Goal: Task Accomplishment & Management: Manage account settings

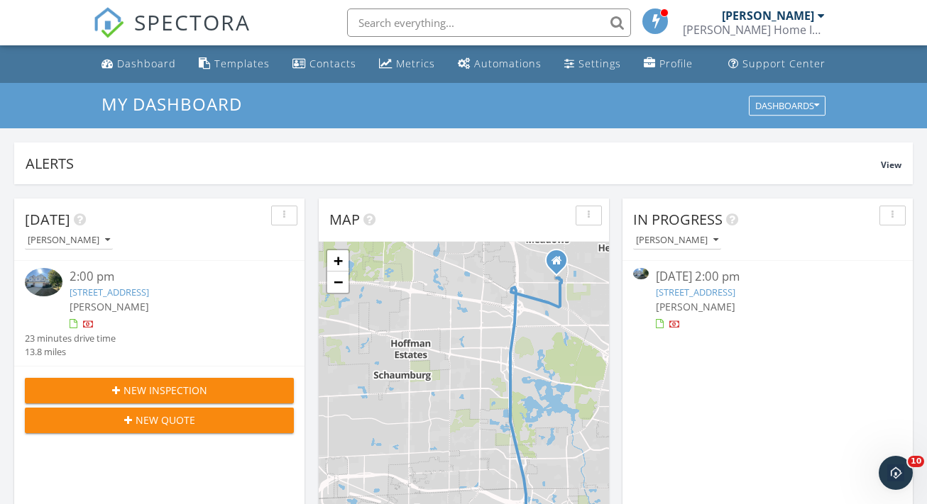
click at [149, 294] on link "253 Westminster Dr, Bloomingdale, IL 60108" at bounding box center [109, 292] width 79 height 13
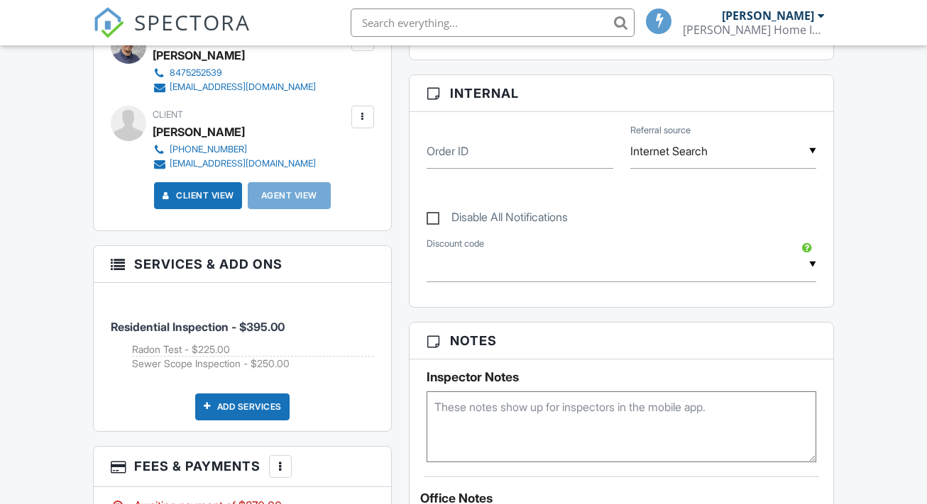
scroll to position [731, 0]
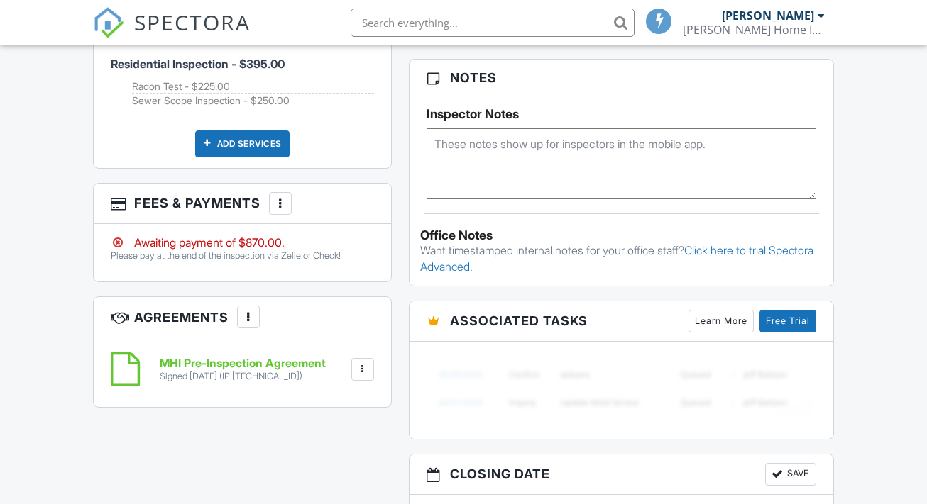
click at [284, 211] on div "More" at bounding box center [280, 203] width 23 height 23
click at [282, 204] on div at bounding box center [280, 204] width 14 height 14
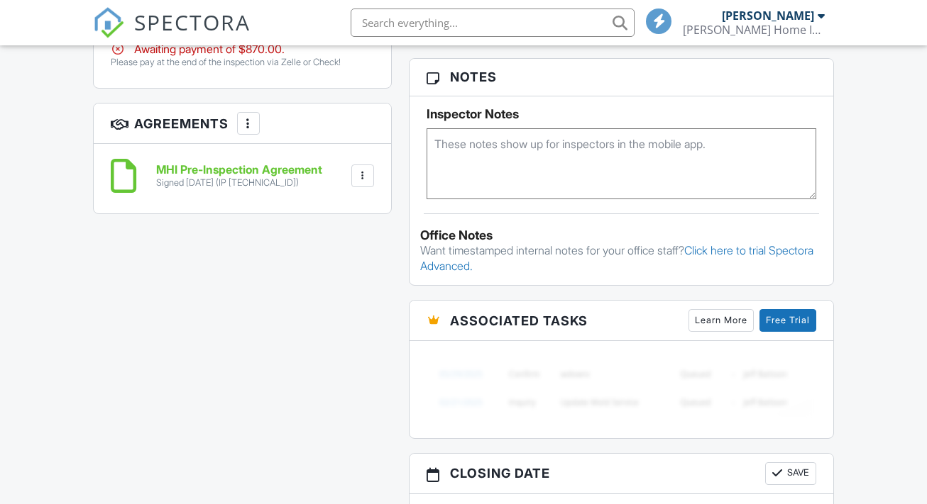
scroll to position [829, 0]
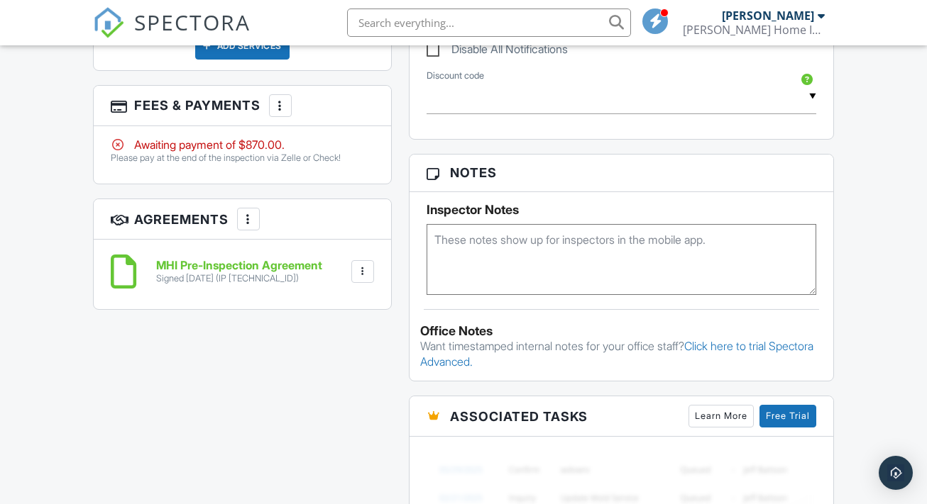
click at [273, 103] on div "More" at bounding box center [280, 105] width 23 height 23
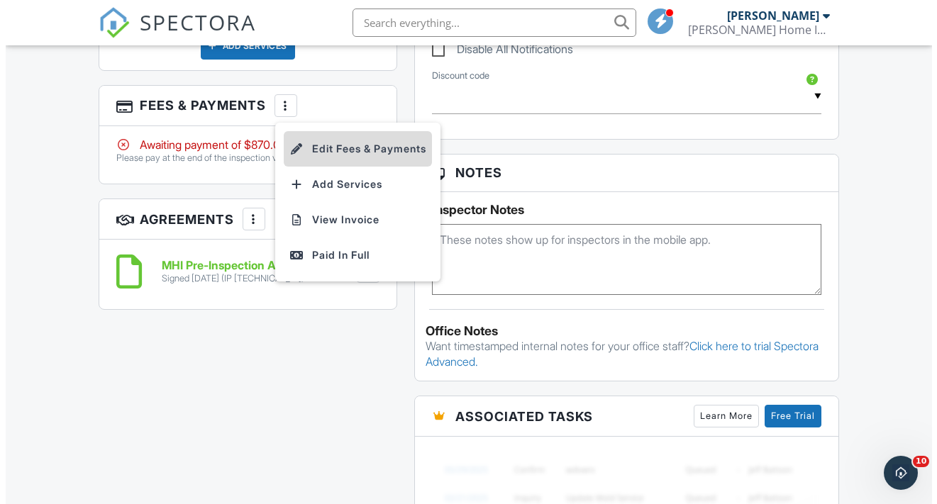
scroll to position [0, 0]
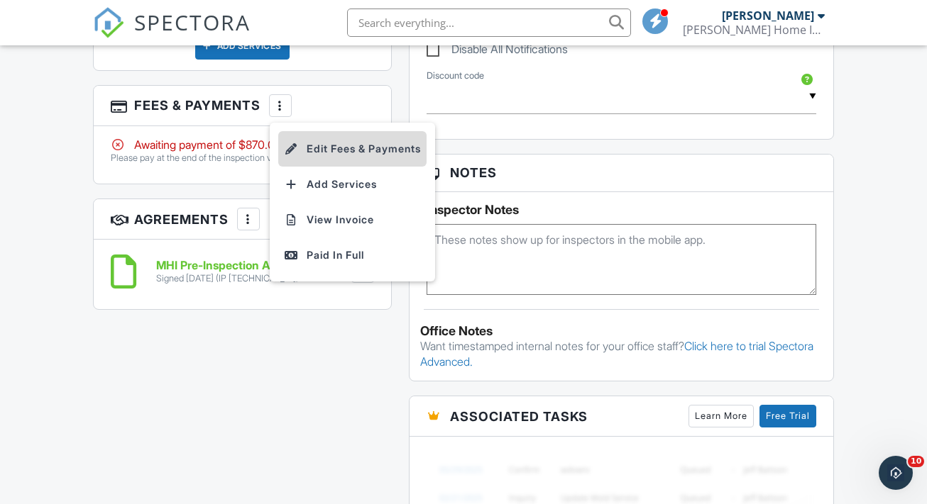
click at [370, 158] on li "Edit Fees & Payments" at bounding box center [352, 148] width 148 height 35
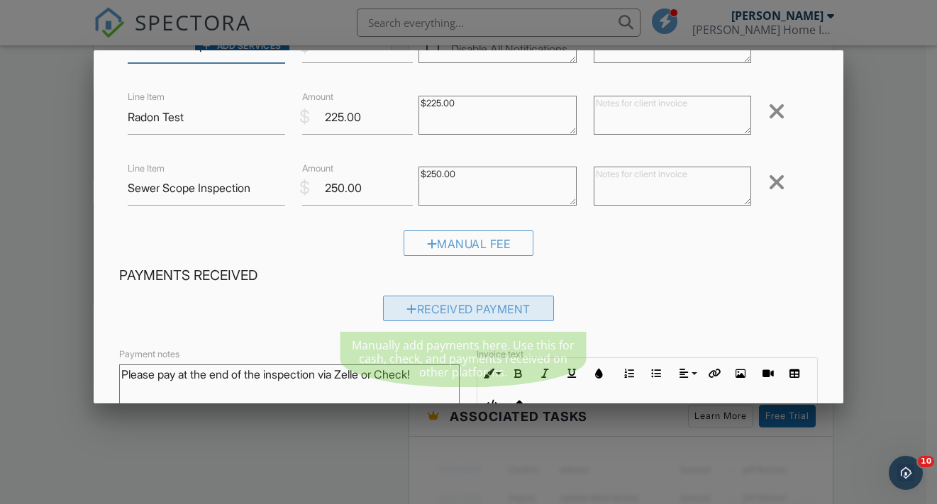
scroll to position [181, 0]
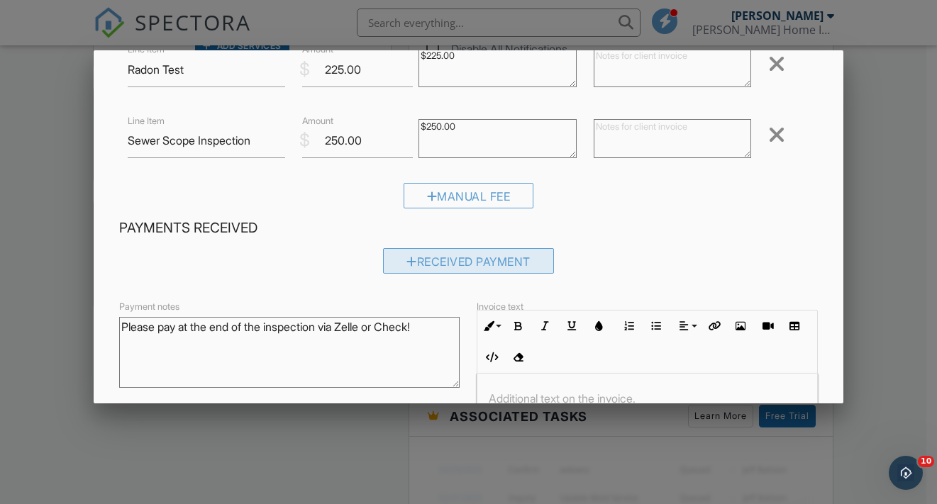
click at [480, 266] on div "Received Payment" at bounding box center [468, 261] width 171 height 26
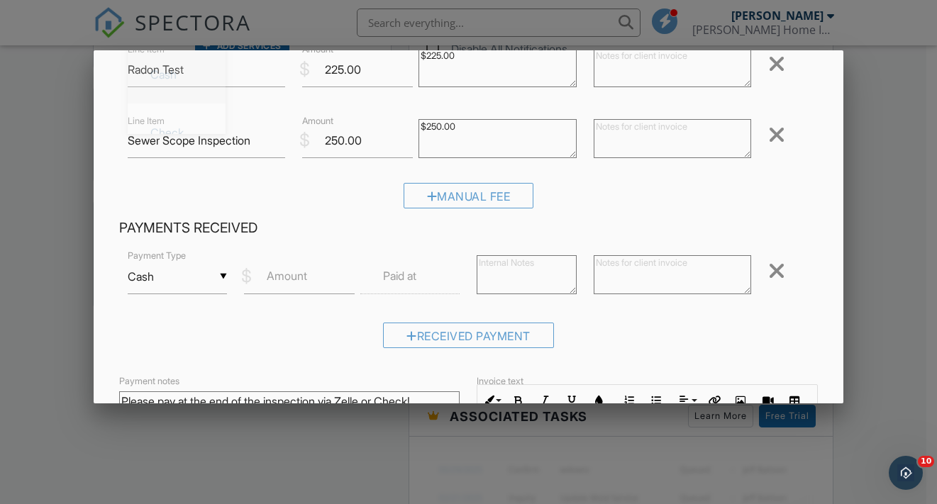
click at [178, 270] on input "Cash" at bounding box center [177, 277] width 99 height 35
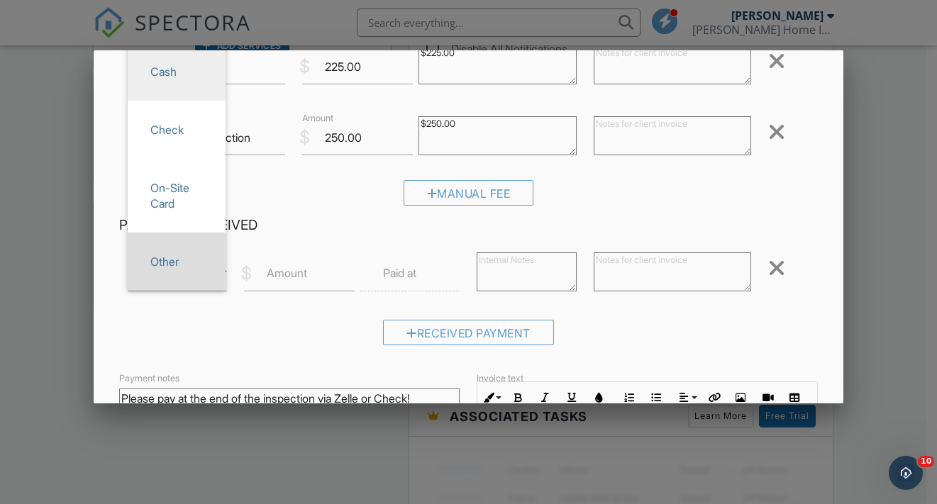
scroll to position [184, 0]
click at [185, 255] on span "Other" at bounding box center [176, 261] width 75 height 35
type input "Other"
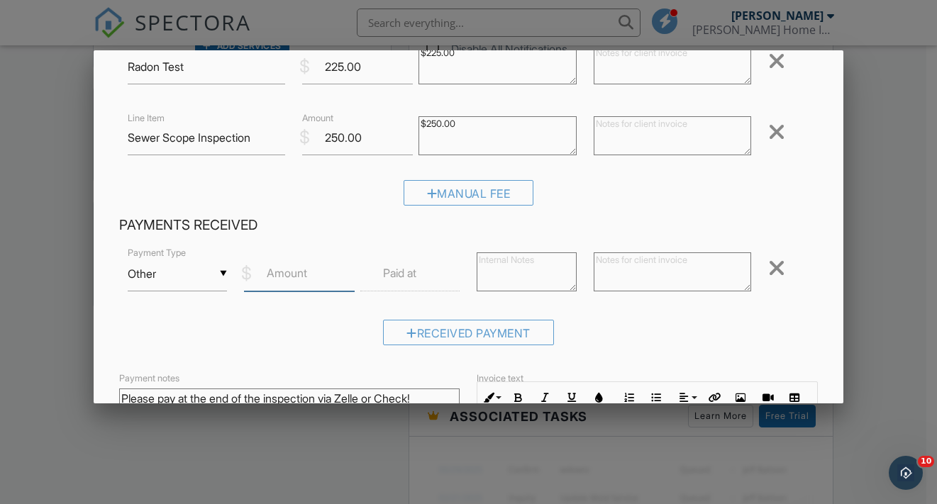
click at [299, 282] on input "Amount" at bounding box center [299, 274] width 111 height 35
type input "870.00"
click at [675, 290] on textarea at bounding box center [673, 272] width 158 height 39
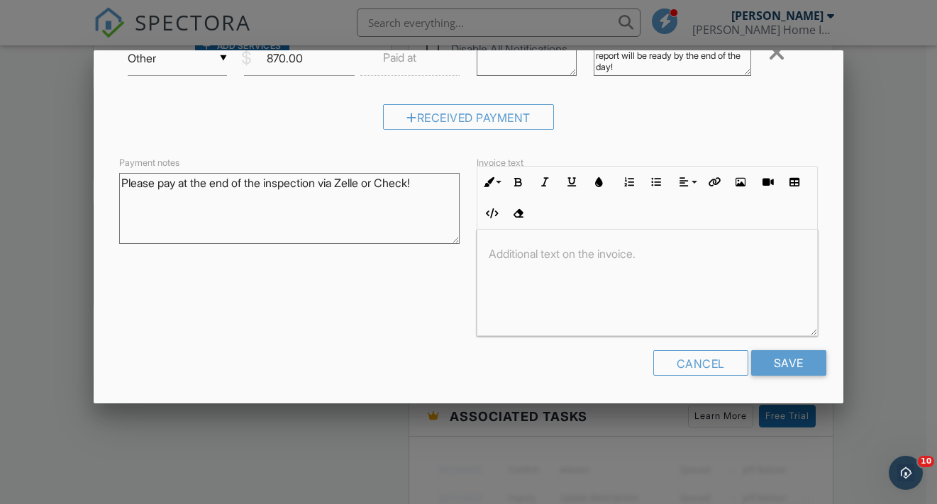
scroll to position [400, 0]
type textarea "Thank you for your payment! Your report will be ready by the end of the day!"
click at [766, 368] on input "Save" at bounding box center [788, 364] width 75 height 26
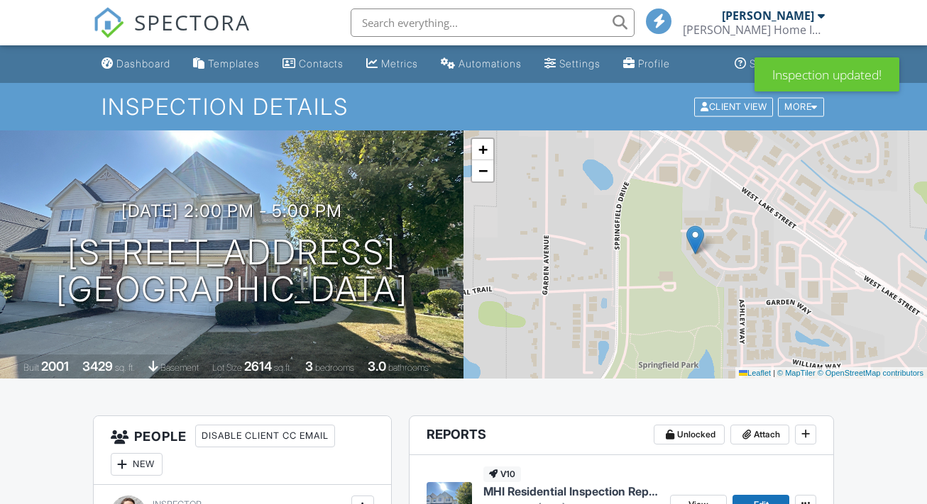
click at [771, 30] on div "[PERSON_NAME] Home Inspections" at bounding box center [754, 30] width 142 height 14
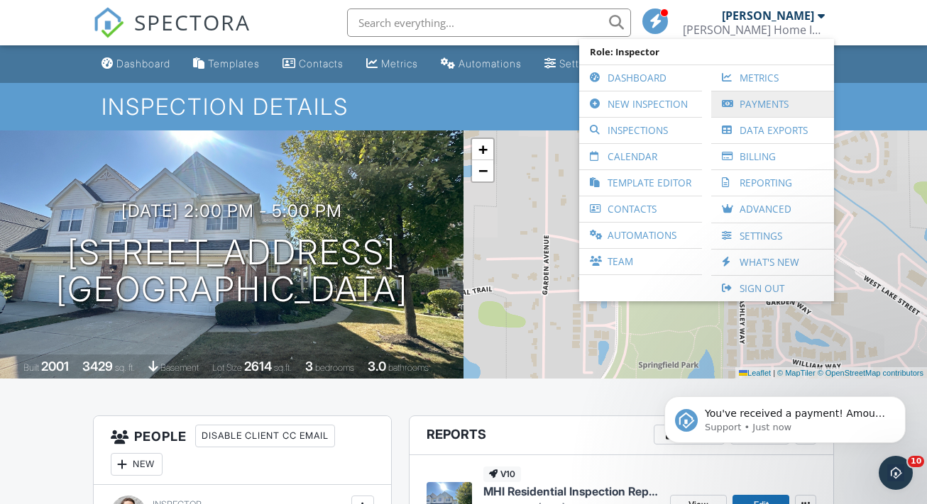
click at [789, 107] on link "Payments" at bounding box center [772, 105] width 109 height 26
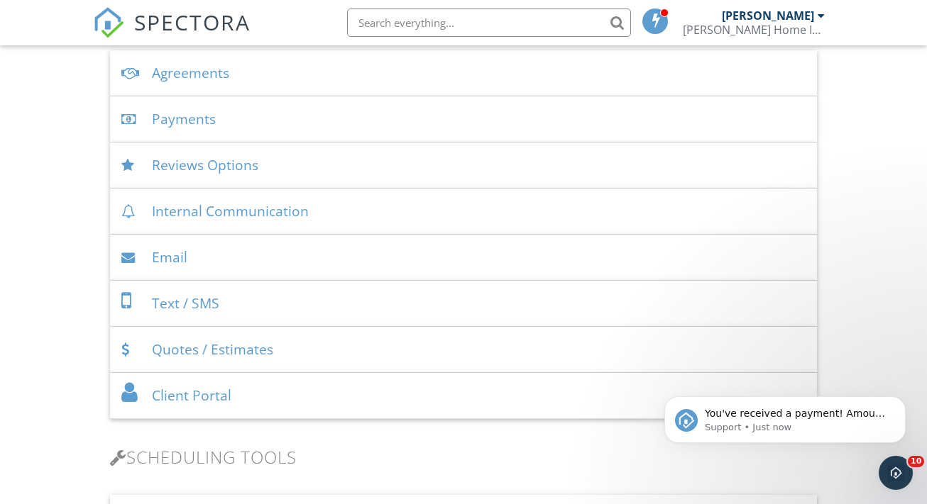
click at [260, 162] on div "Reviews Options" at bounding box center [463, 166] width 707 height 46
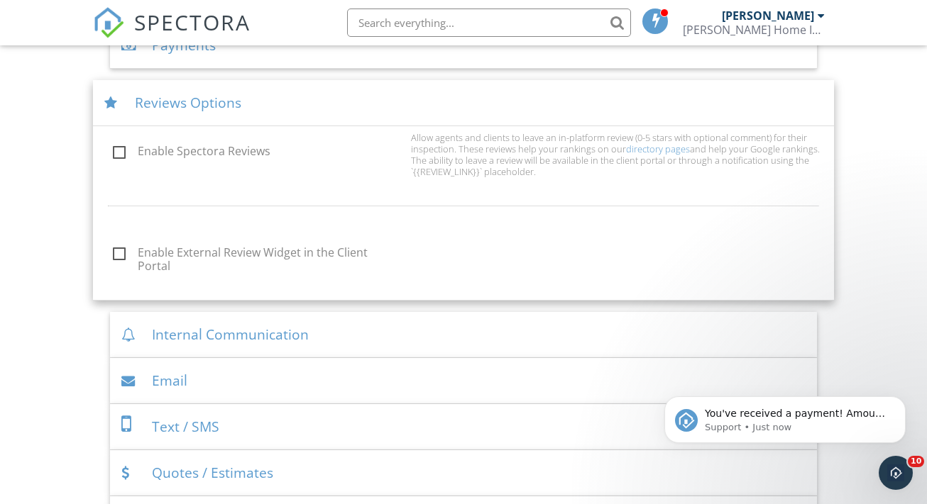
scroll to position [656, 0]
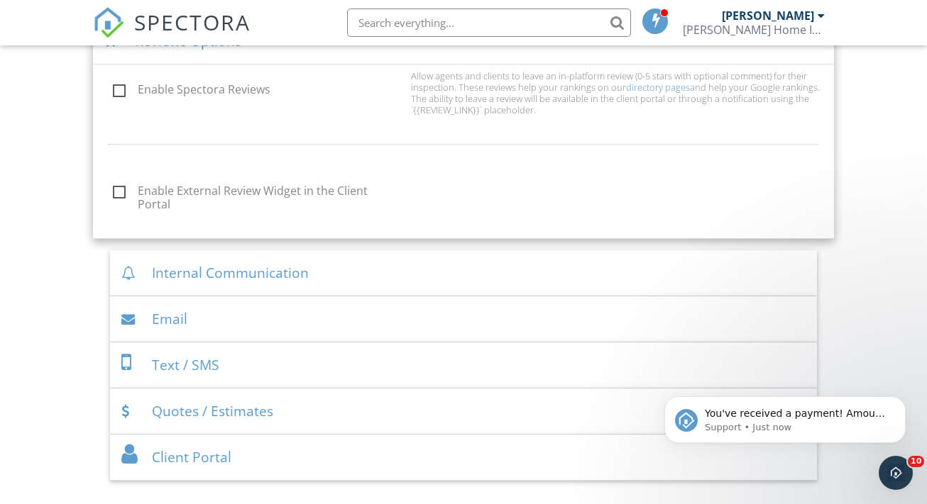
click at [344, 190] on label "Enable External Review Widget in the Client Portal" at bounding box center [257, 193] width 289 height 18
click at [114, 190] on input "Enable External Review Widget in the Client Portal" at bounding box center [108, 194] width 9 height 9
checkbox input "true"
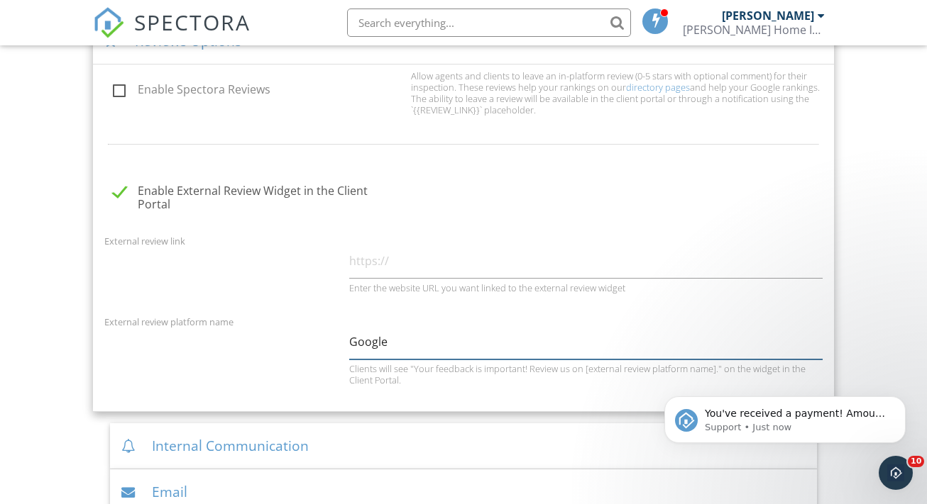
click at [448, 335] on input "Google" at bounding box center [585, 342] width 473 height 35
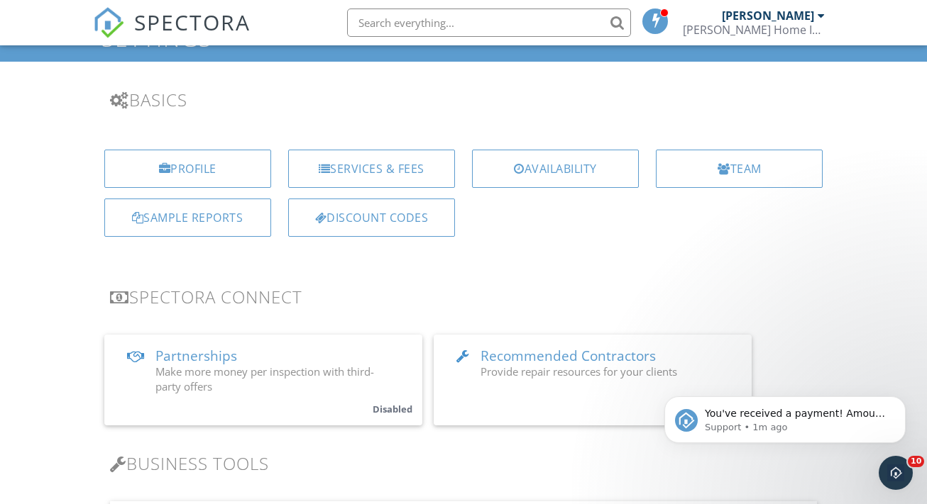
scroll to position [0, 0]
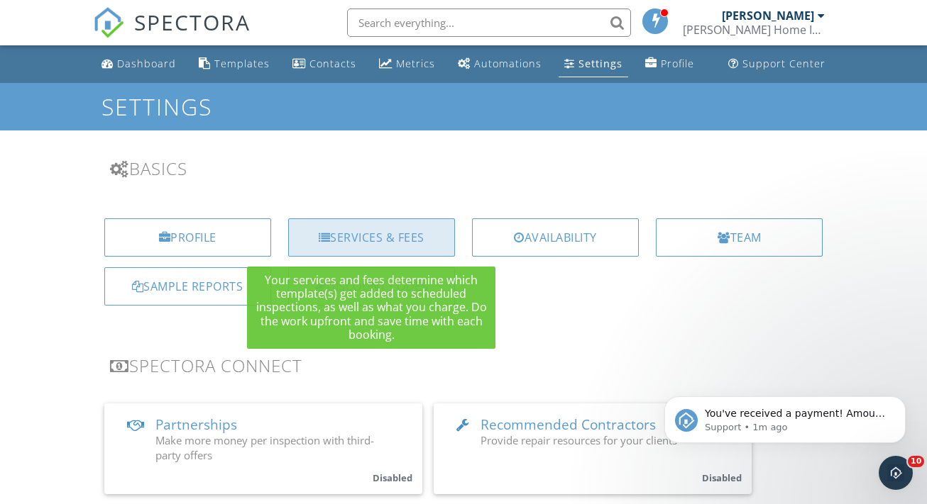
click at [389, 232] on div "Services & Fees" at bounding box center [371, 238] width 167 height 38
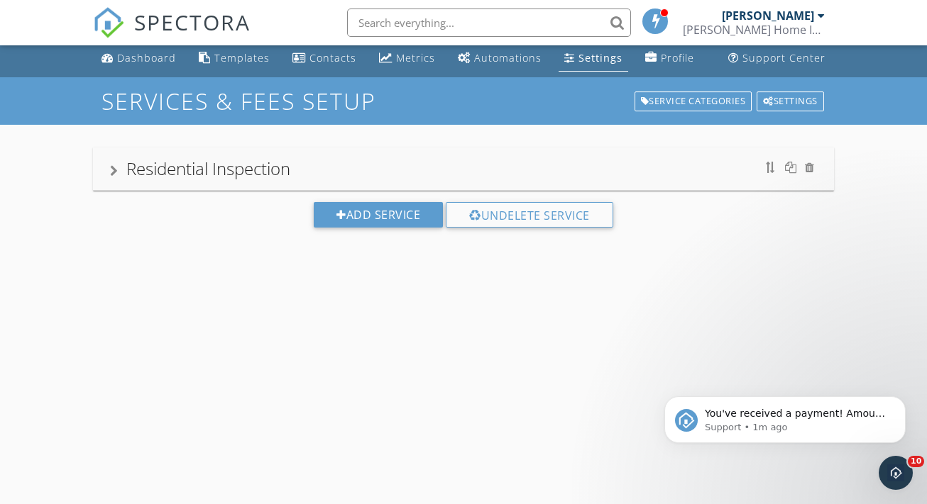
click at [507, 166] on div "Residential Inspection" at bounding box center [463, 169] width 707 height 26
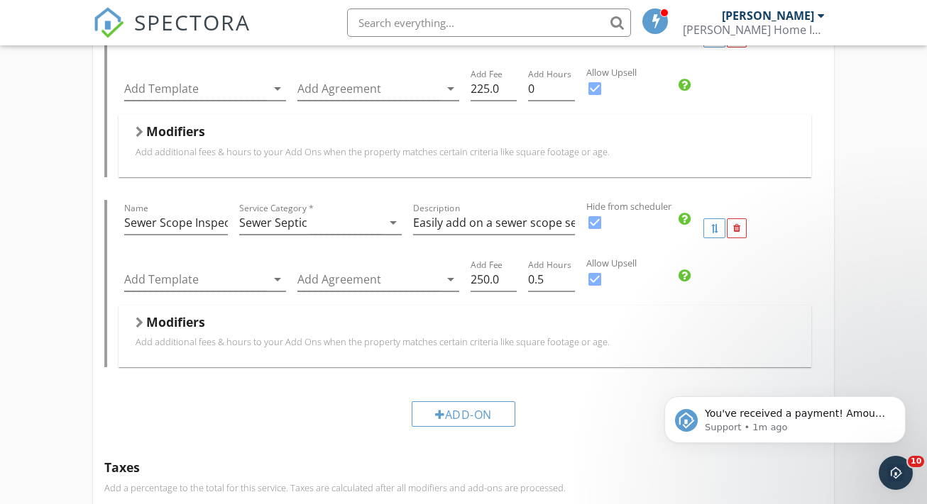
scroll to position [493, 0]
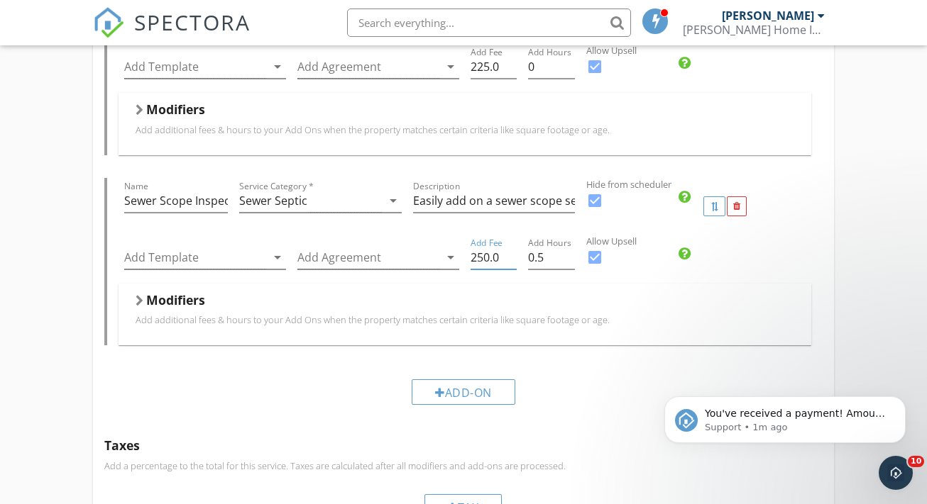
drag, startPoint x: 487, startPoint y: 258, endPoint x: 474, endPoint y: 255, distance: 13.3
click at [474, 255] on input "250.0" at bounding box center [493, 257] width 46 height 23
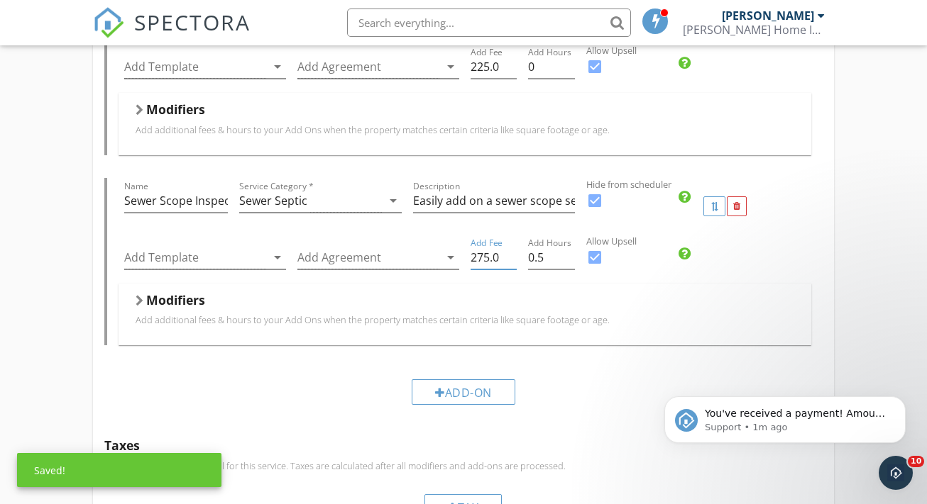
type input "275.0"
click at [686, 363] on div "Add-Ons Give your client options to add additional services and upsells. Name R…" at bounding box center [463, 174] width 741 height 507
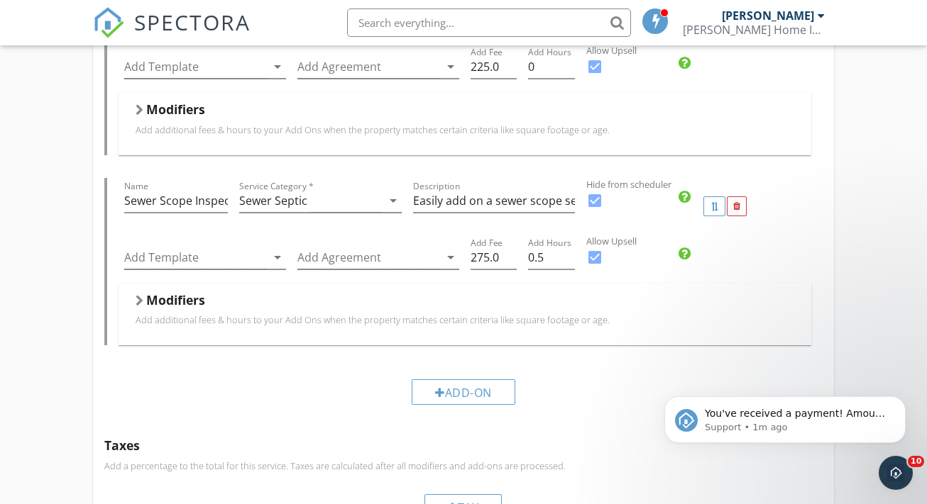
click at [457, 319] on p "Add additional fees & hours to your Add Ons when the property matches certain c…" at bounding box center [465, 319] width 659 height 11
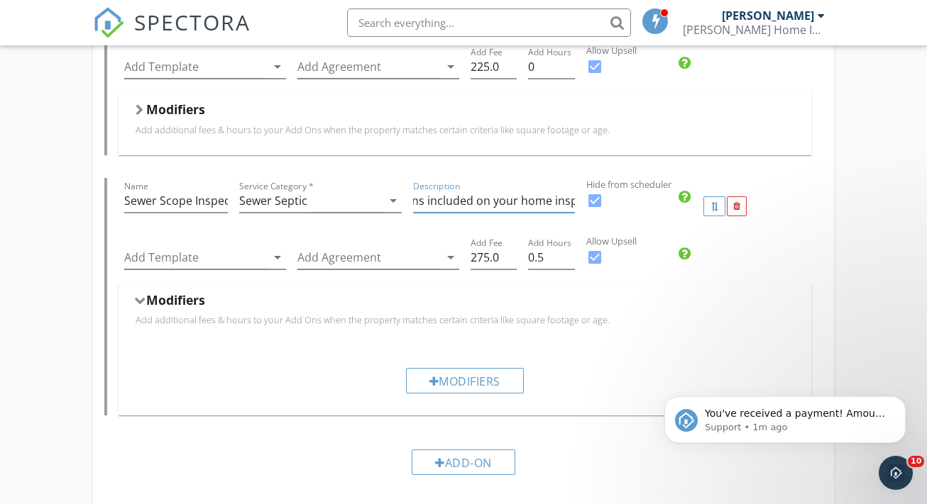
scroll to position [0, 629]
drag, startPoint x: 578, startPoint y: 206, endPoint x: 621, endPoint y: 206, distance: 42.6
click at [622, 206] on div "Name Sewer Scope Inspection Service Category * Sewer Septic arrow_drop_down Des…" at bounding box center [464, 206] width 693 height 57
click at [544, 202] on input "Easily add on a sewer scope service to your home inspection! All sewer scopes i…" at bounding box center [494, 200] width 162 height 23
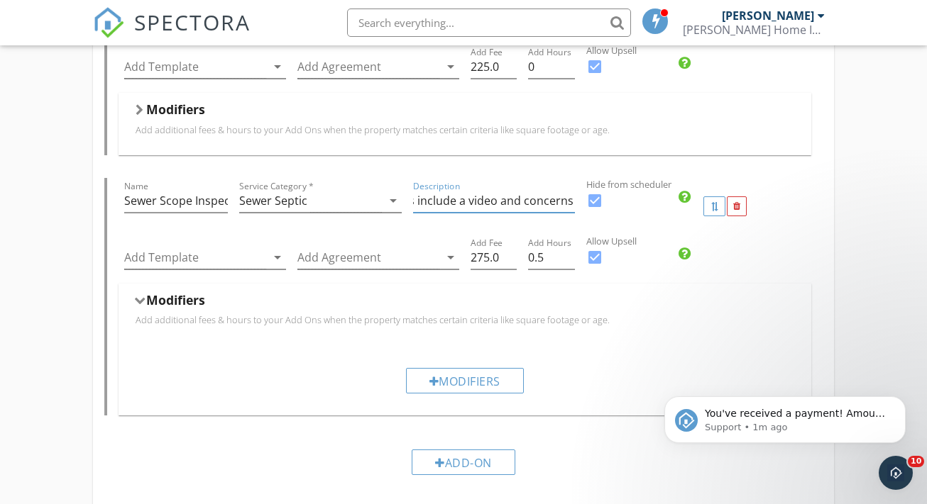
drag, startPoint x: 544, startPoint y: 201, endPoint x: 409, endPoint y: 201, distance: 134.8
click at [407, 201] on div "Description Easily add on a sewer scope service to your home inspection! All se…" at bounding box center [493, 206] width 173 height 57
click at [478, 204] on input "Easily add on a sewer scope service to your home inspection! All sewer scopes i…" at bounding box center [494, 200] width 162 height 23
drag, startPoint x: 473, startPoint y: 205, endPoint x: 363, endPoint y: 202, distance: 109.3
click at [363, 202] on div "Name Sewer Scope Inspection Service Category * Sewer Septic arrow_drop_down Des…" at bounding box center [464, 206] width 693 height 57
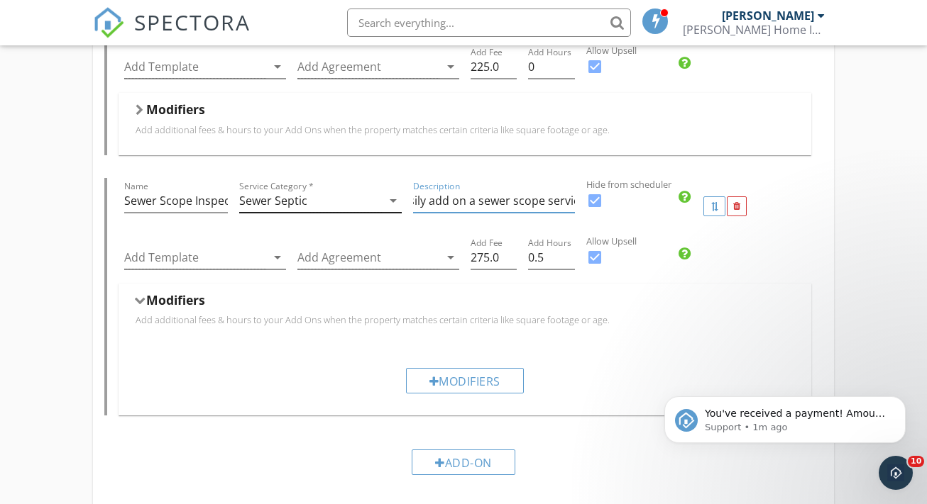
scroll to position [0, 0]
drag, startPoint x: 470, startPoint y: 204, endPoint x: 340, endPoint y: 195, distance: 130.8
click at [340, 195] on div "Name Sewer Scope Inspection Service Category * Sewer Septic arrow_drop_down Des…" at bounding box center [464, 206] width 693 height 57
click at [495, 199] on input "Easily add on a sewer scope service to your home inspection! All sewer scopes i…" at bounding box center [494, 200] width 162 height 23
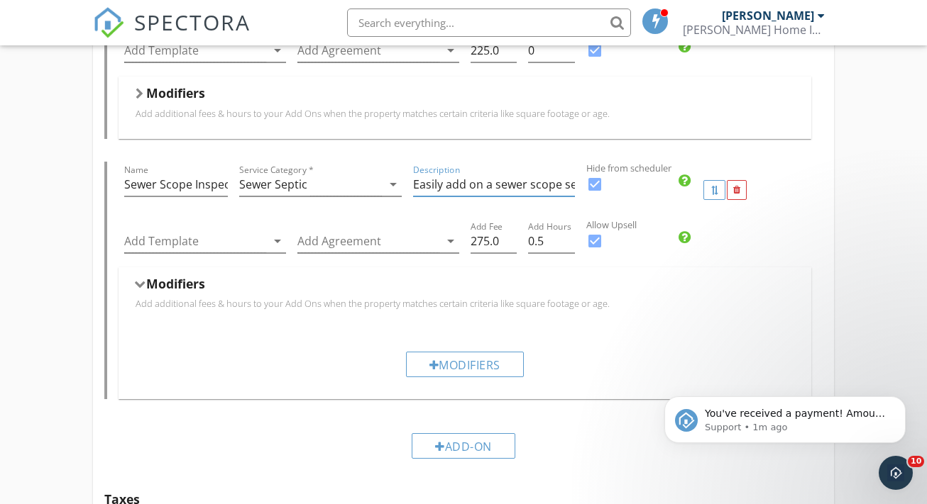
scroll to position [510, 0]
click at [901, 405] on button "Dismiss notification" at bounding box center [901, 401] width 18 height 18
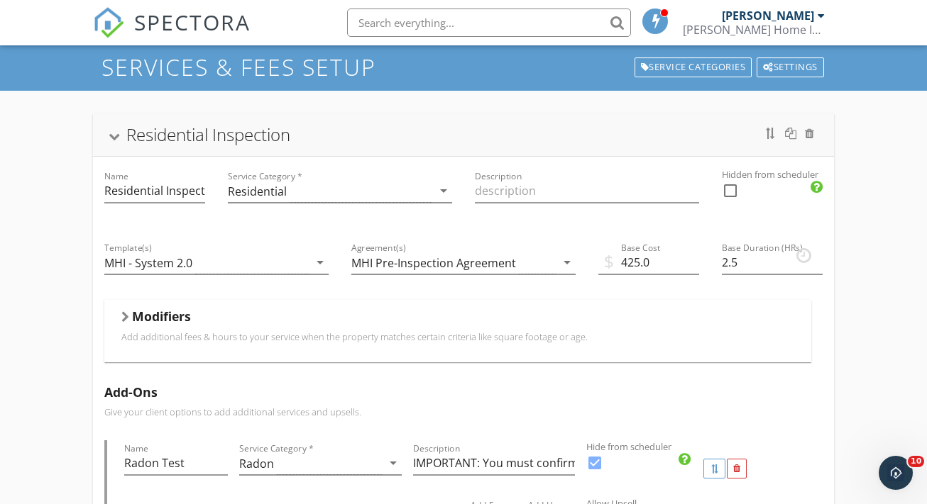
scroll to position [0, 0]
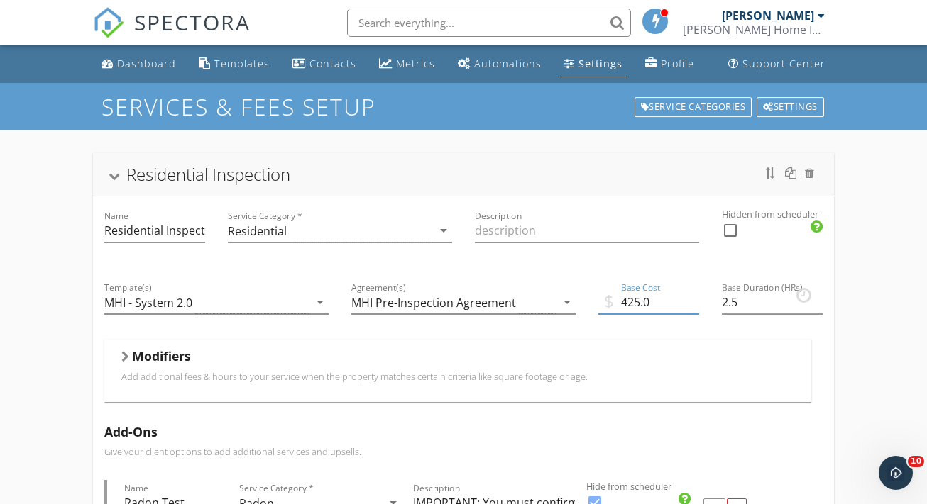
click at [636, 298] on input "425.0" at bounding box center [648, 302] width 101 height 23
click at [666, 352] on div "Modifiers" at bounding box center [457, 359] width 673 height 22
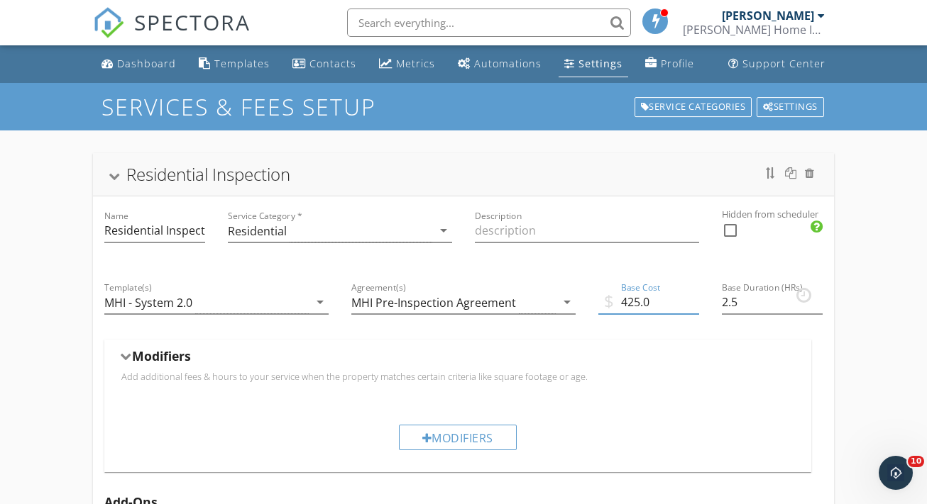
drag, startPoint x: 637, startPoint y: 304, endPoint x: 629, endPoint y: 304, distance: 8.5
click at [629, 304] on input "425.0" at bounding box center [648, 302] width 101 height 23
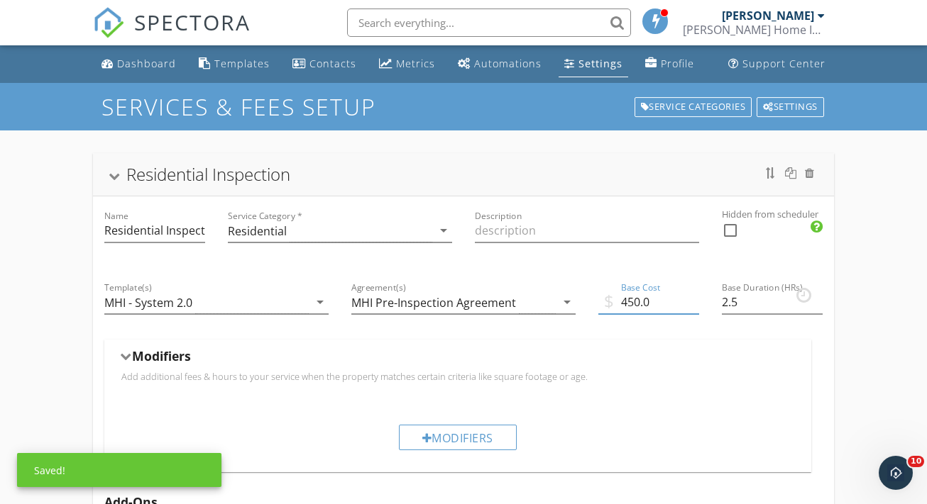
type input "450.0"
click at [719, 336] on div "Base Duration (HRs) 2.5" at bounding box center [771, 304] width 123 height 72
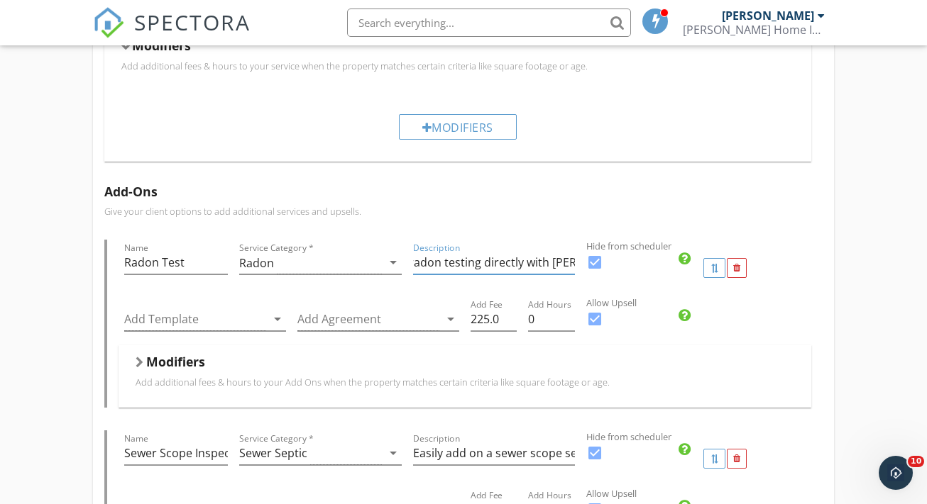
scroll to position [0, 326]
drag, startPoint x: 523, startPoint y: 265, endPoint x: 622, endPoint y: 270, distance: 98.7
click at [622, 270] on div "Name Radon Test Service Category * Radon arrow_drop_down Description IMPORTANT:…" at bounding box center [464, 268] width 693 height 57
click at [536, 271] on input "IMPORTANT: You must confirm radon testing directly with Alex via text or phone.…" at bounding box center [494, 262] width 162 height 23
click at [542, 262] on input "IMPORTANT: You must confirm radon testing directly with Alex via text or phone.…" at bounding box center [494, 262] width 162 height 23
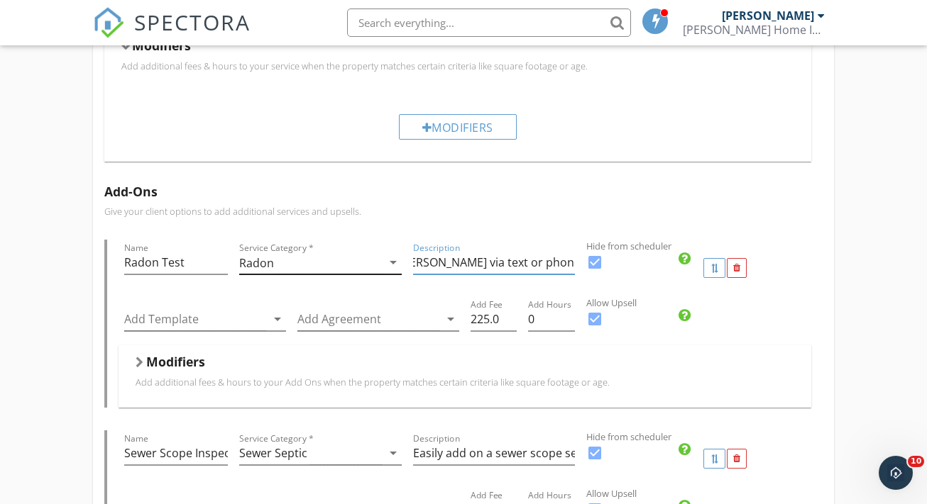
scroll to position [0, 0]
drag, startPoint x: 476, startPoint y: 261, endPoint x: 366, endPoint y: 259, distance: 110.0
click at [366, 259] on div "Name Radon Test Service Category * Radon arrow_drop_down Description IMPORTANT:…" at bounding box center [464, 268] width 693 height 57
click at [519, 263] on input "IMPORTANT: You must confirm radon testing directly with Alex via text or phone.…" at bounding box center [494, 262] width 162 height 23
click at [532, 269] on input "IMPORTANT: You must confirm radon testing directly with Alex via text or phone.…" at bounding box center [494, 262] width 162 height 23
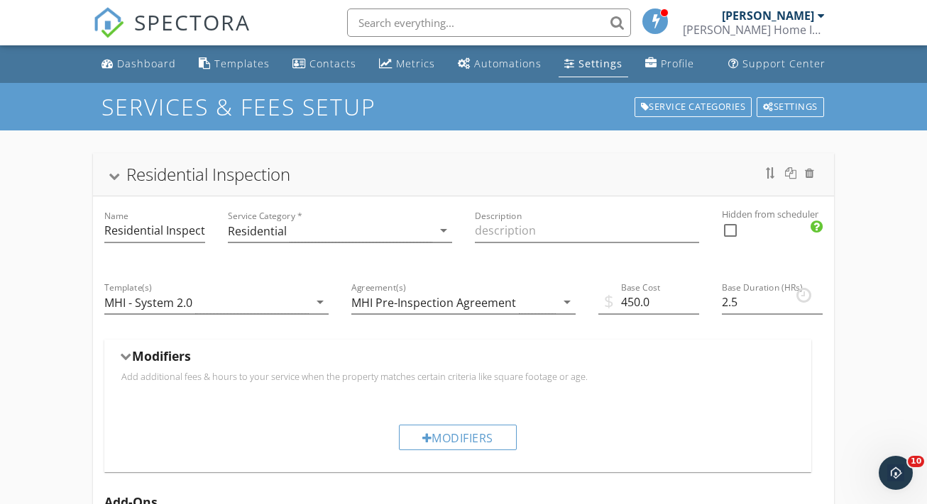
click at [146, 25] on span "SPECTORA" at bounding box center [192, 22] width 116 height 30
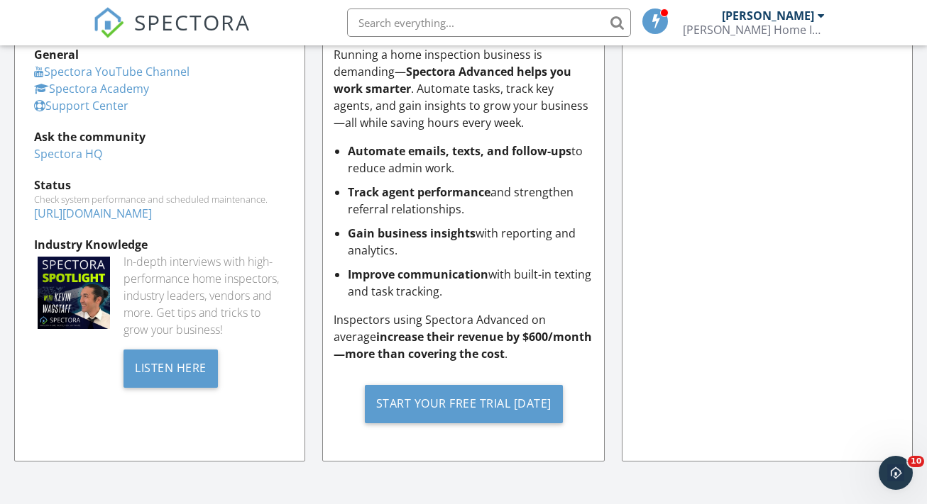
scroll to position [1492, 0]
